Goal: Task Accomplishment & Management: Complete application form

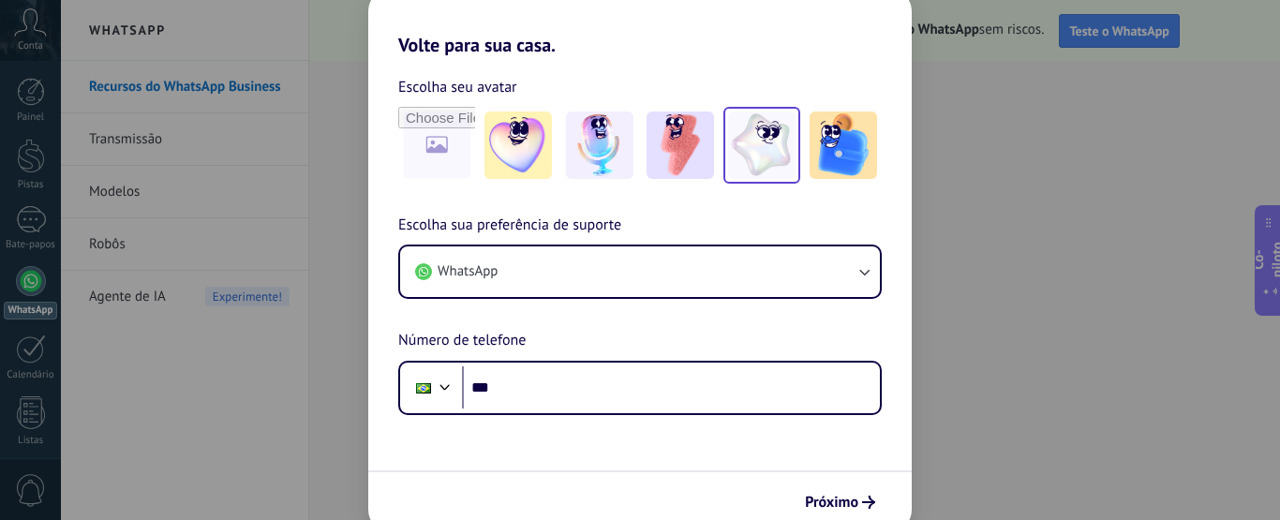
click at [773, 151] on img at bounding box center [761, 144] width 67 height 67
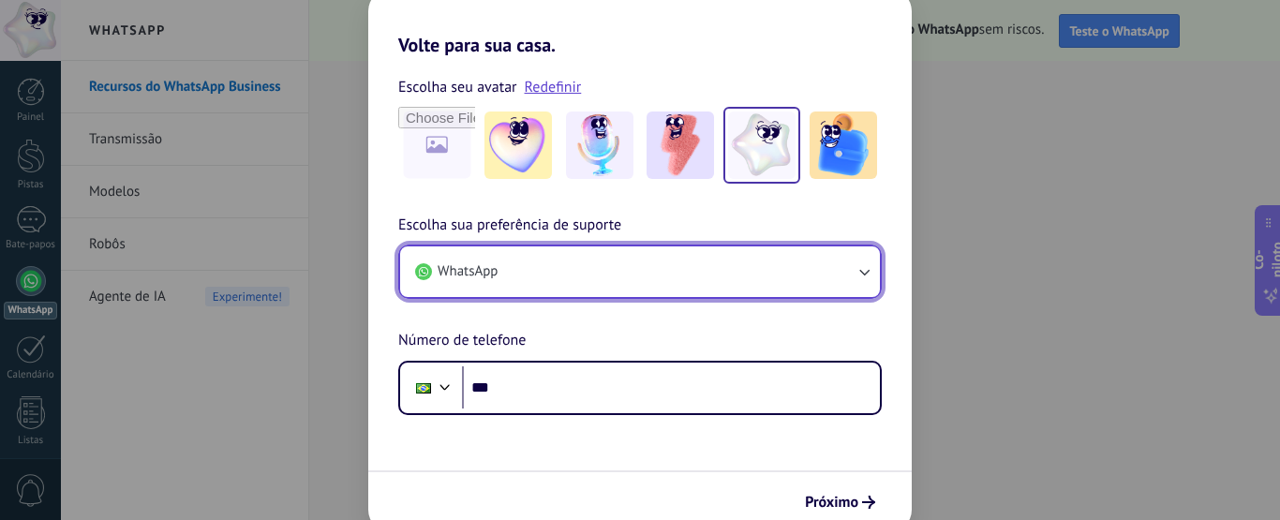
click at [511, 266] on button "WhatsApp" at bounding box center [640, 271] width 480 height 51
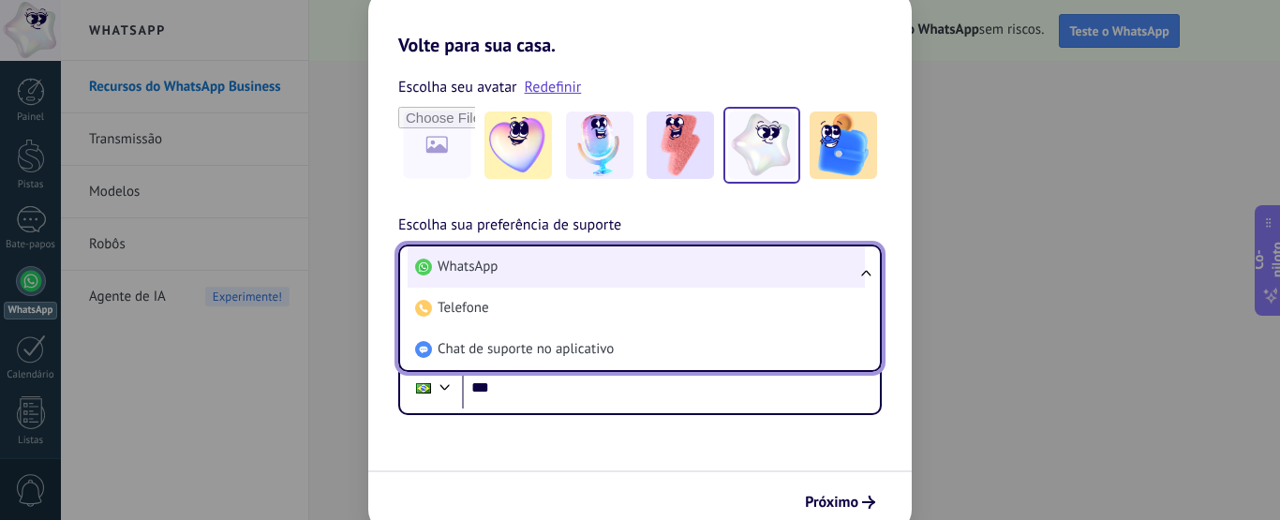
click at [523, 271] on li "WhatsApp" at bounding box center [636, 266] width 457 height 41
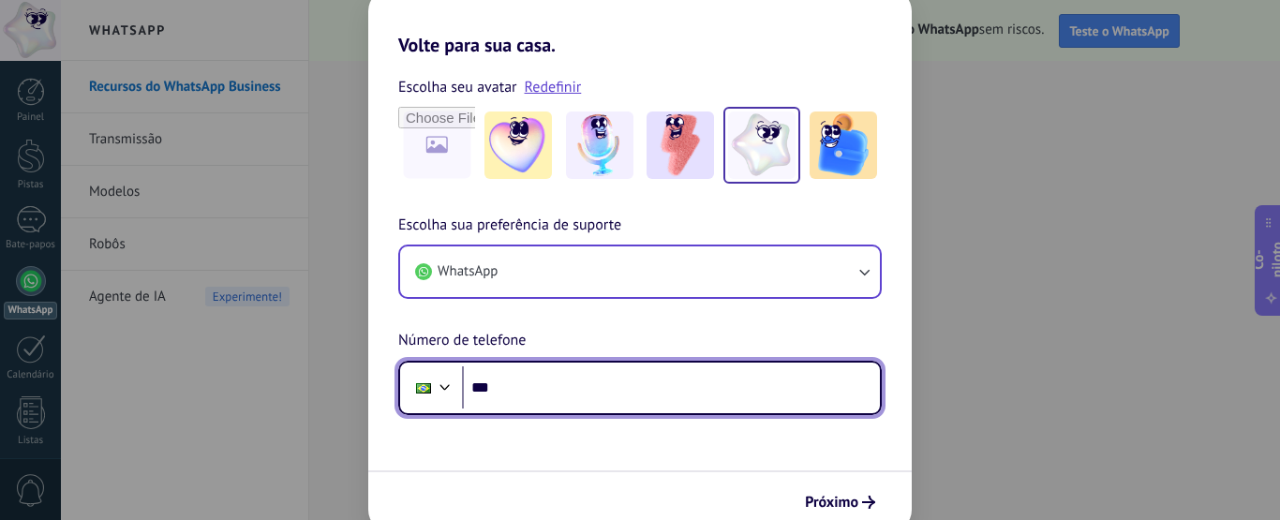
click at [552, 405] on input "***" at bounding box center [671, 387] width 418 height 43
type input "**********"
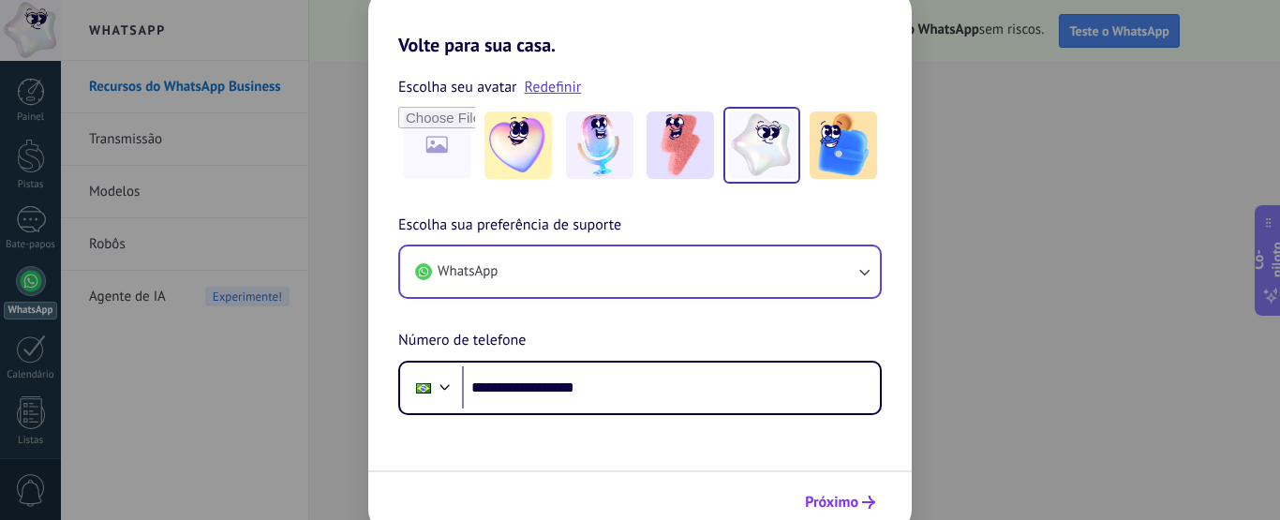
click at [845, 503] on font "Próximo" at bounding box center [831, 502] width 53 height 19
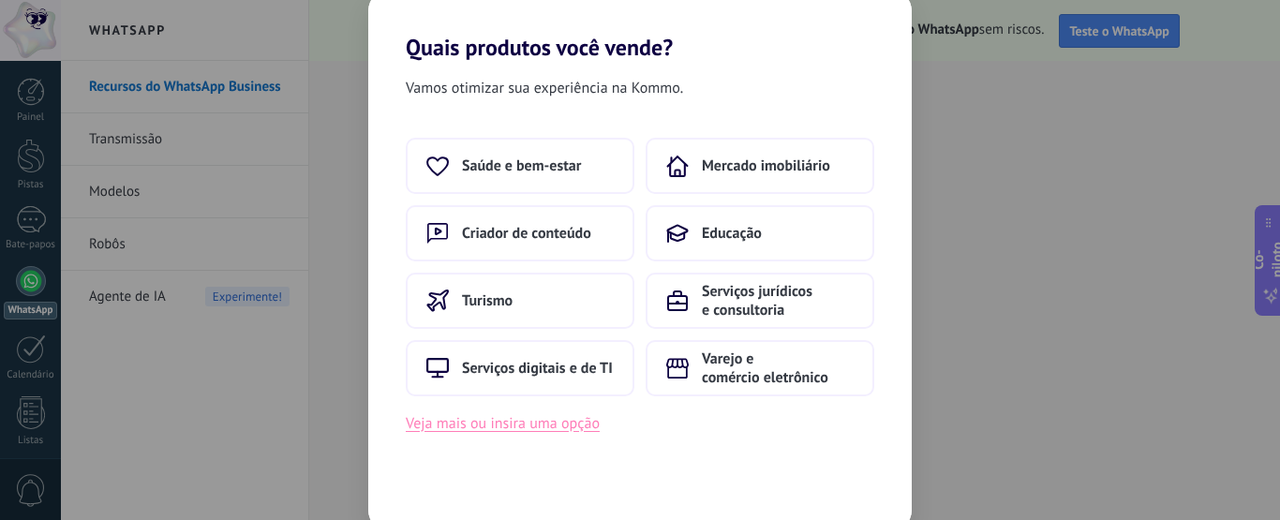
click at [547, 425] on font "Veja mais ou insira uma opção" at bounding box center [503, 423] width 194 height 19
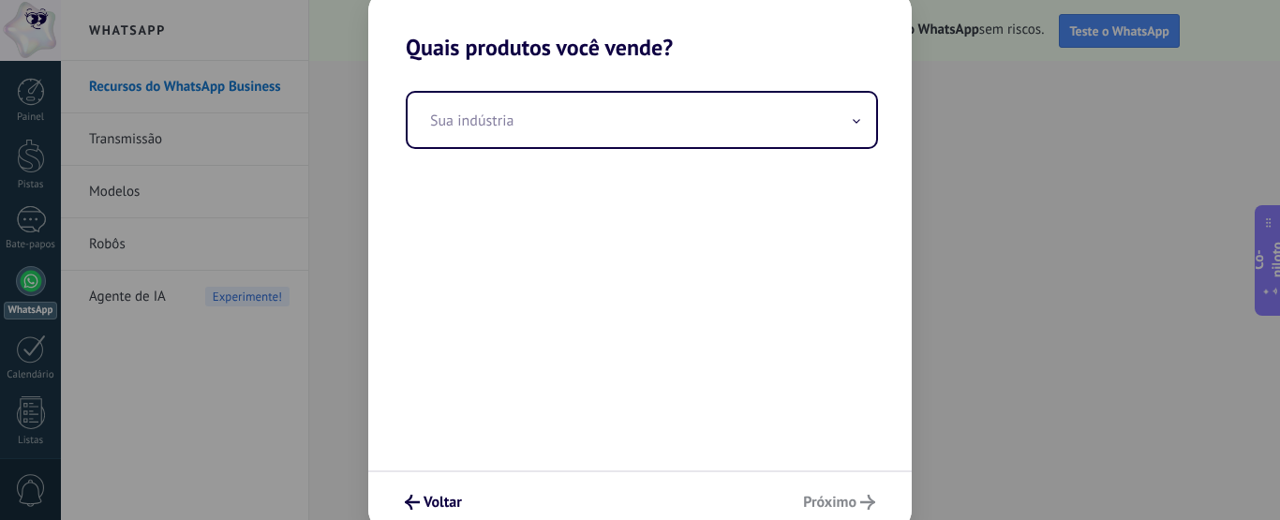
drag, startPoint x: 825, startPoint y: 500, endPoint x: 1015, endPoint y: 52, distance: 486.2
click at [1015, 52] on div "Quais produtos você vende? Sua indústria Voltar Próximo" at bounding box center [640, 260] width 1280 height 520
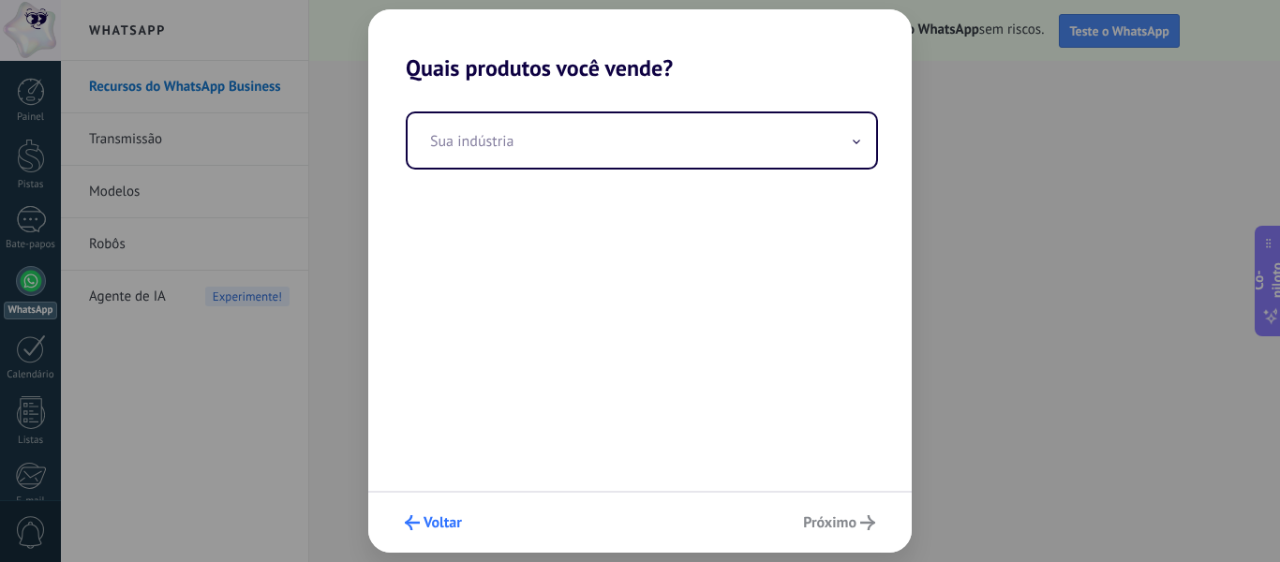
click at [428, 519] on font "Voltar" at bounding box center [443, 522] width 38 height 19
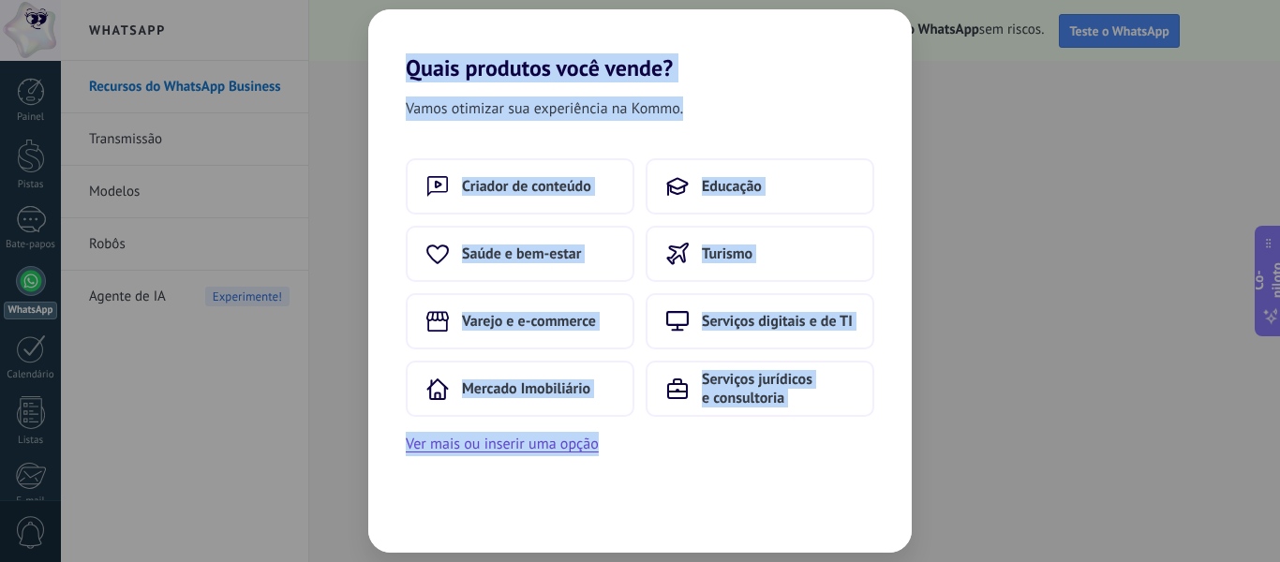
click at [428, 519] on div "Vamos otimizar sua experiência na Kommo. Criador de conteúdo Educação Saúde e b…" at bounding box center [639, 317] width 543 height 471
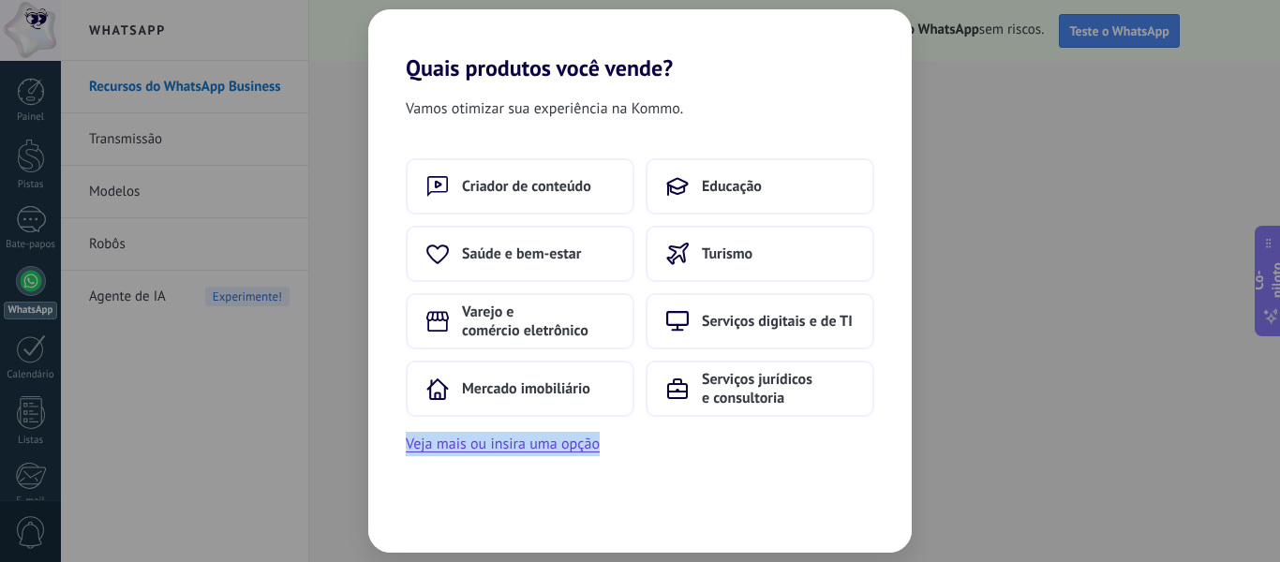
drag, startPoint x: 428, startPoint y: 525, endPoint x: 213, endPoint y: -54, distance: 617.8
click at [213, 0] on html ".abccls-1,.abccls-2{fill-rule:evenodd}.abccls-2{fill:#fff} .abfcls-1{fill:none}…" at bounding box center [640, 281] width 1280 height 562
